Goal: Check status

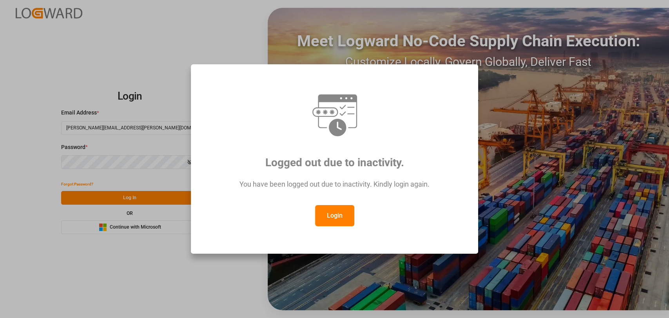
drag, startPoint x: 338, startPoint y: 214, endPoint x: 211, endPoint y: 220, distance: 127.6
click at [336, 214] on button "Login" at bounding box center [334, 215] width 39 height 21
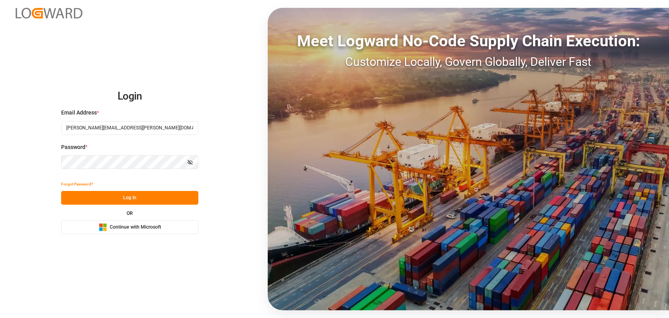
click at [150, 196] on button "Log In" at bounding box center [129, 198] width 137 height 14
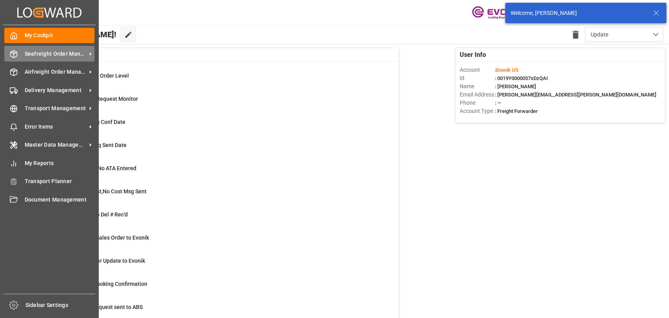
click at [11, 56] on icon at bounding box center [14, 54] width 7 height 7
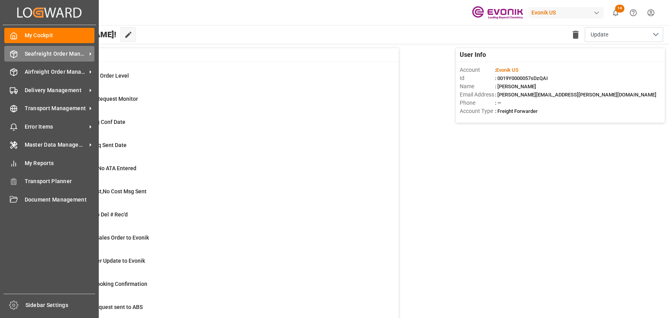
click at [36, 56] on span "Seafreight Order Management" at bounding box center [56, 54] width 62 height 8
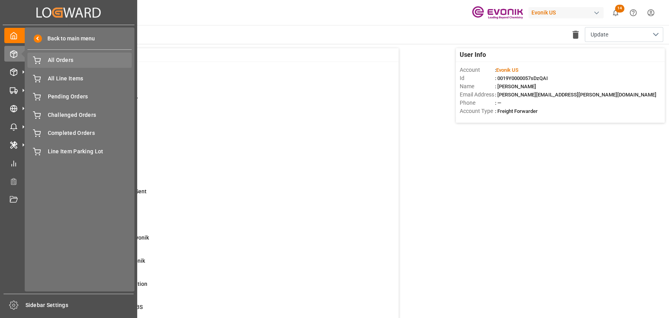
click at [96, 62] on span "All Orders" at bounding box center [90, 60] width 84 height 8
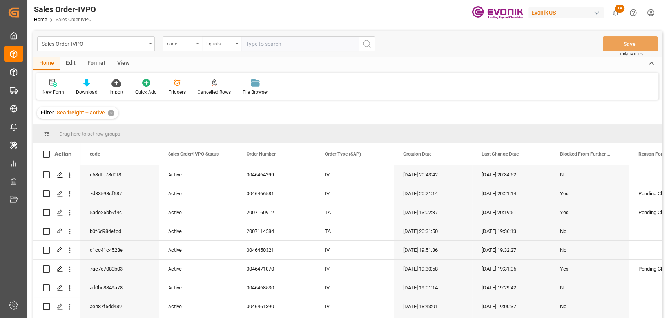
click at [196, 47] on div "code" at bounding box center [182, 43] width 39 height 15
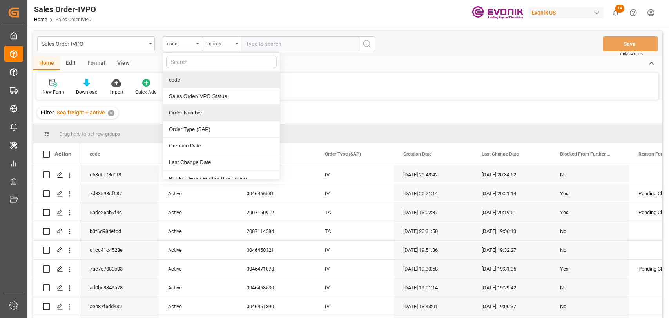
drag, startPoint x: 194, startPoint y: 107, endPoint x: 270, endPoint y: 52, distance: 93.5
click at [196, 105] on div "Order Number" at bounding box center [221, 113] width 117 height 16
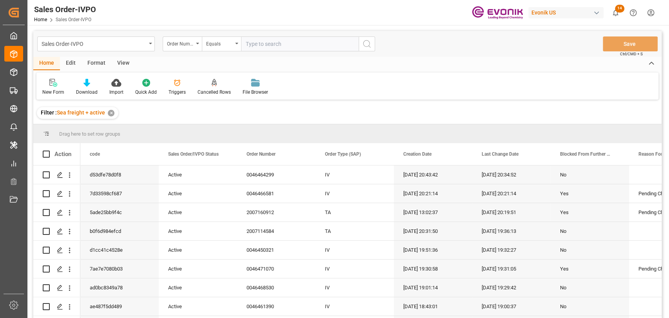
click at [282, 42] on input "text" at bounding box center [300, 43] width 118 height 15
paste input "0046464299"
type input "0046464299"
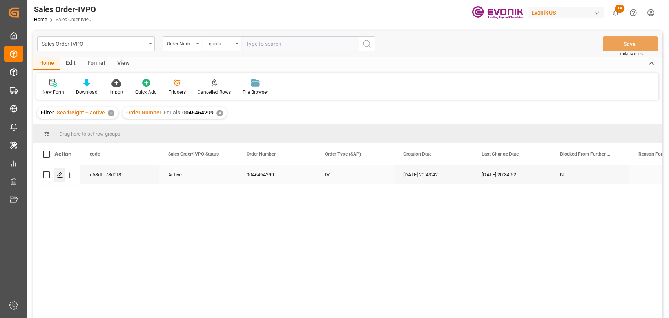
click at [61, 173] on polygon "Press SPACE to select this row." at bounding box center [60, 175] width 4 height 4
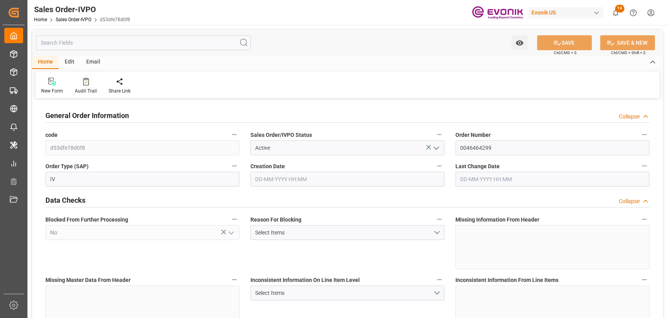
type input "[DATE] 20:43"
type input "[DATE] 20:34"
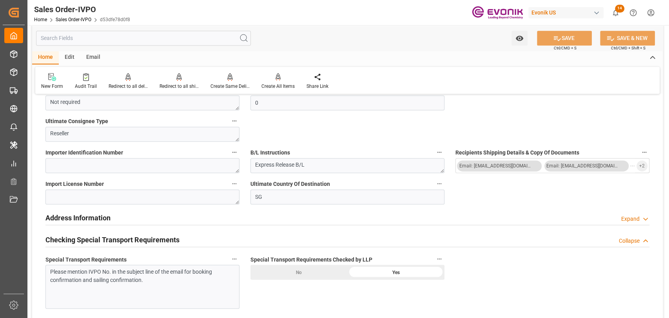
scroll to position [1046, 0]
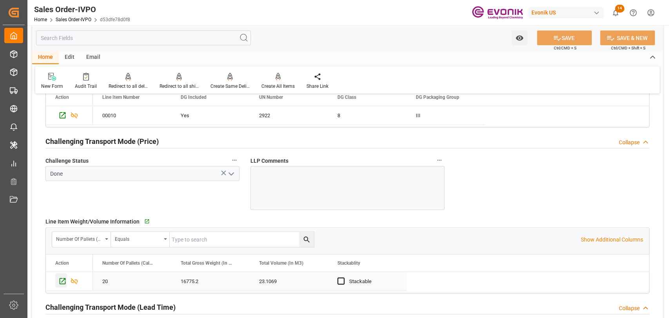
click at [58, 280] on icon "Press SPACE to select this row." at bounding box center [62, 281] width 8 height 8
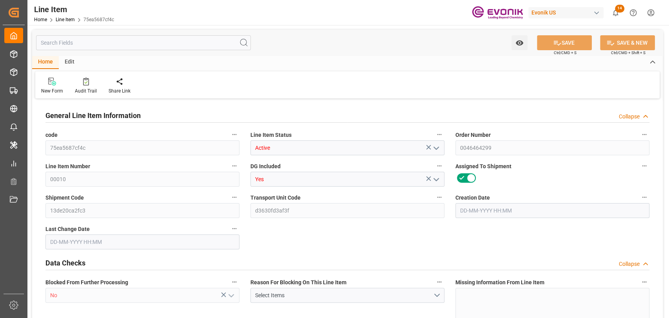
type input "20"
type input "16775.2"
type input "15360"
type input "23.1069"
type input "80"
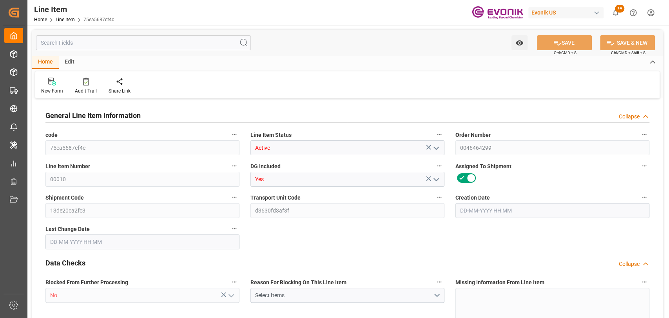
type input "13593.51"
type input "80"
type input "16775.2"
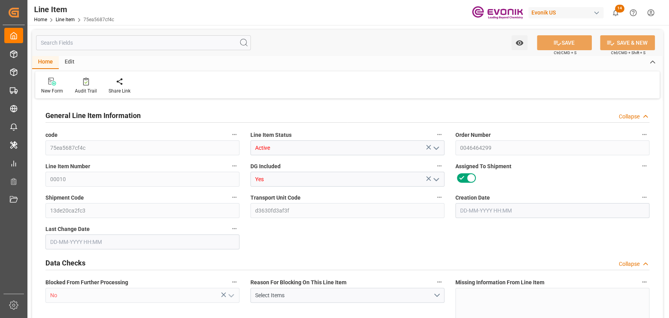
type input "17175.2"
type input "15360"
type input "23.1069"
type input "23106.88"
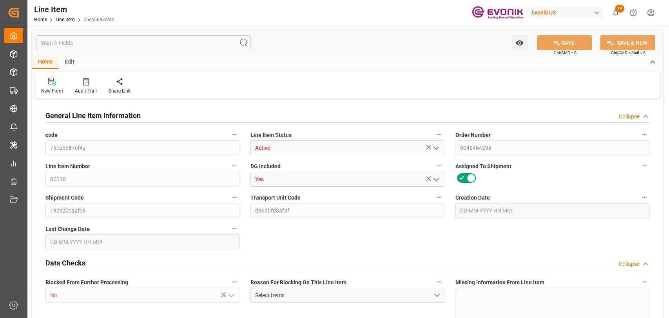
type input "80"
type input "16775.2"
type input "15360"
type input "23.1069"
type input "[DATE] 20:43"
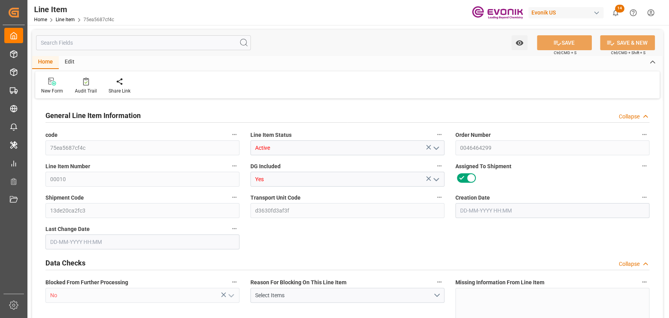
type input "29-08-2025 20:39"
type input "29-11-2025"
type input "04-09-2025"
click at [107, 47] on input "text" at bounding box center [143, 42] width 215 height 15
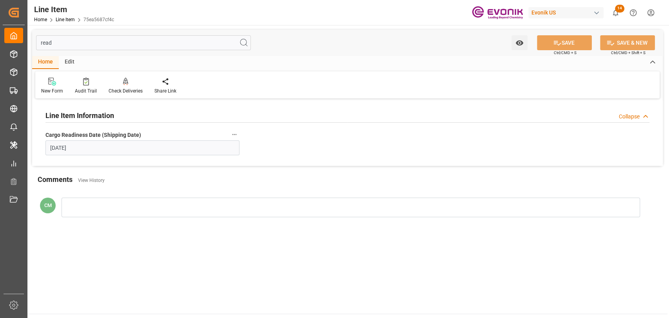
type input "read"
click at [235, 132] on icon "button" at bounding box center [234, 134] width 6 height 6
click at [239, 133] on icon at bounding box center [240, 135] width 8 height 8
